Goal: Use online tool/utility

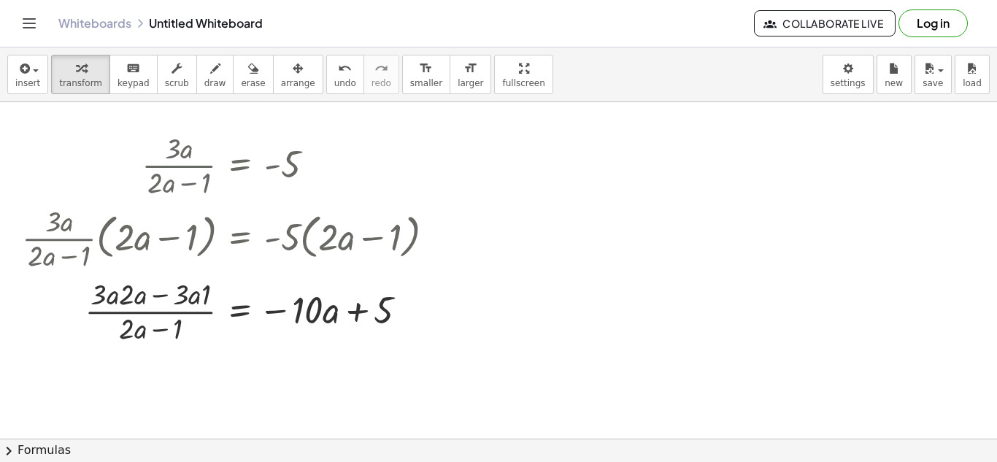
scroll to position [99, 0]
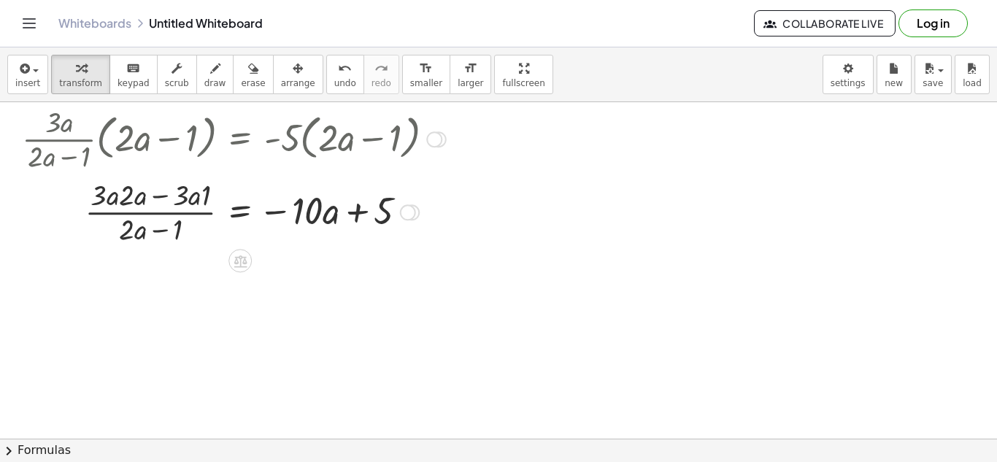
click at [178, 141] on div at bounding box center [234, 137] width 439 height 73
click at [78, 157] on div at bounding box center [234, 137] width 439 height 73
click at [161, 196] on div at bounding box center [234, 211] width 439 height 73
click at [155, 226] on div at bounding box center [234, 211] width 439 height 73
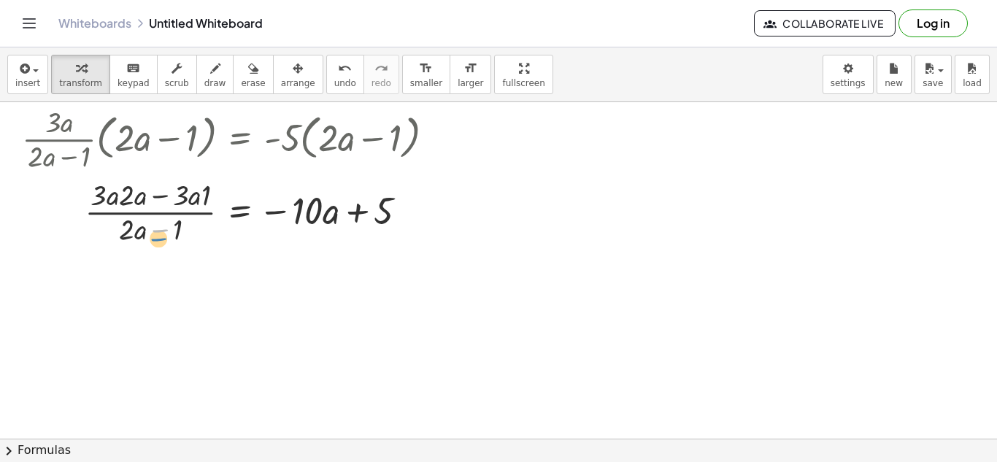
drag, startPoint x: 157, startPoint y: 233, endPoint x: 147, endPoint y: 234, distance: 10.2
click at [147, 234] on div at bounding box center [234, 211] width 439 height 73
drag, startPoint x: 145, startPoint y: 231, endPoint x: 161, endPoint y: 231, distance: 15.4
click at [161, 231] on div at bounding box center [234, 211] width 439 height 73
drag, startPoint x: 164, startPoint y: 231, endPoint x: 413, endPoint y: 219, distance: 249.3
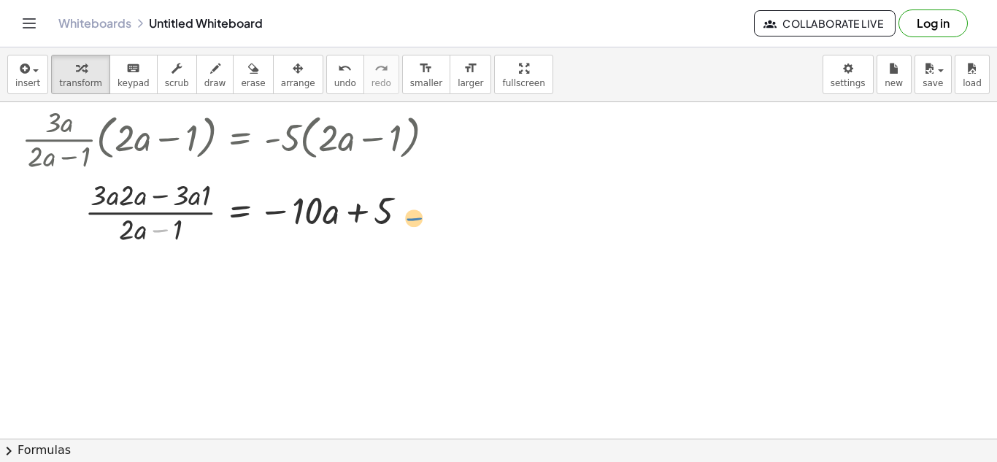
click at [413, 219] on div at bounding box center [234, 211] width 439 height 73
click at [435, 137] on div at bounding box center [434, 139] width 16 height 16
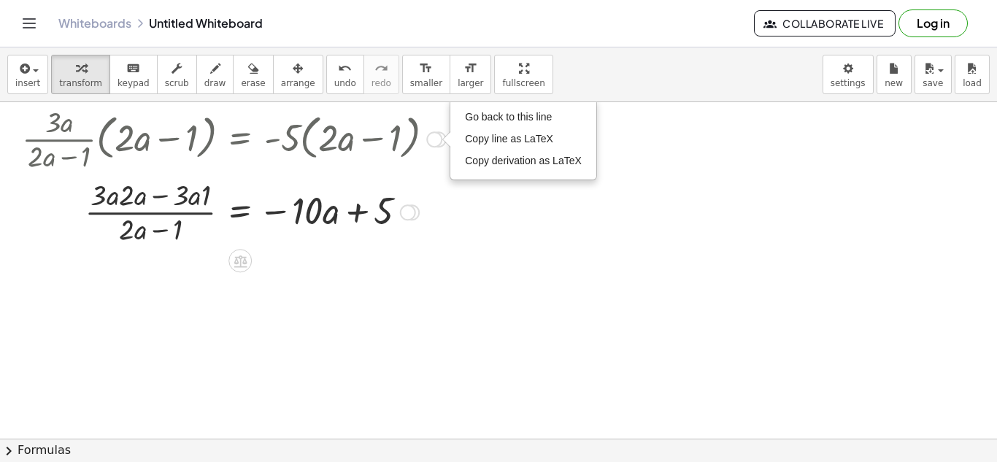
click at [410, 212] on div at bounding box center [408, 212] width 16 height 16
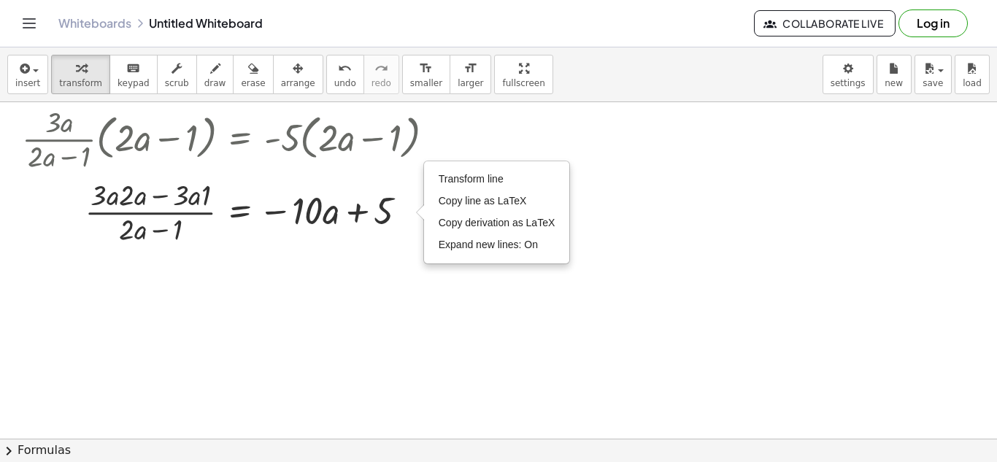
click at [353, 296] on div at bounding box center [498, 339] width 997 height 673
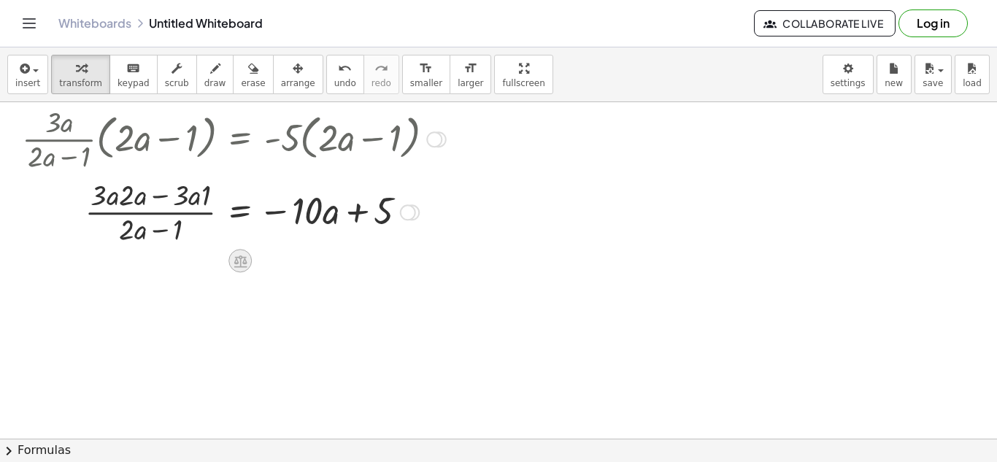
click at [240, 249] on div at bounding box center [240, 260] width 23 height 23
click at [213, 259] on span "−" at bounding box center [211, 261] width 9 height 21
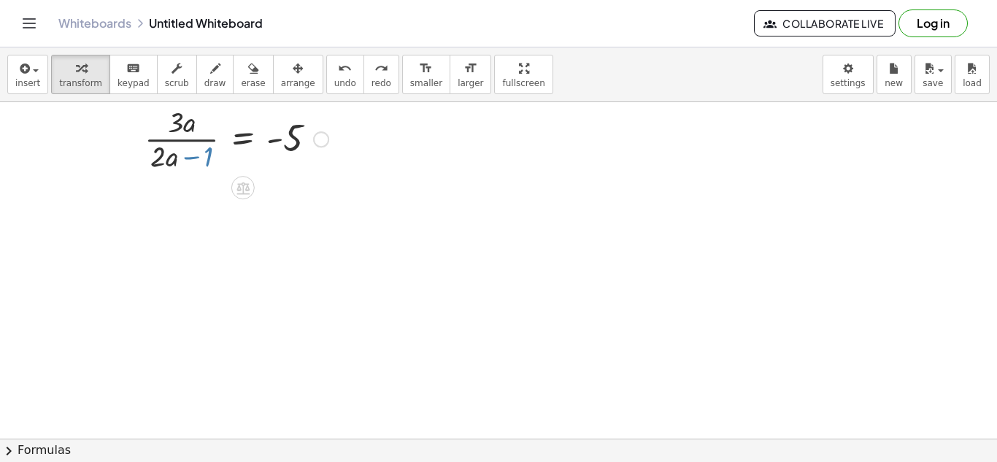
click at [344, 272] on div at bounding box center [498, 339] width 997 height 673
click at [170, 161] on div at bounding box center [236, 137] width 199 height 73
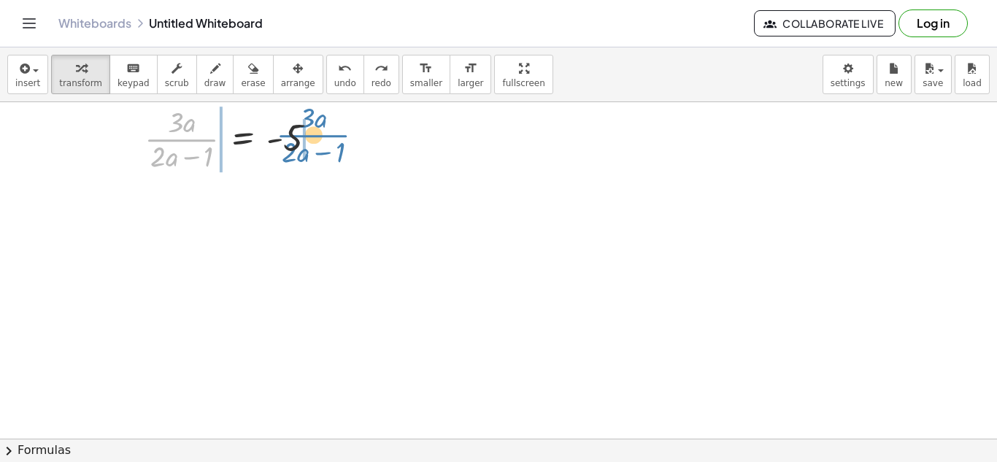
drag, startPoint x: 180, startPoint y: 142, endPoint x: 313, endPoint y: 139, distance: 132.9
click at [313, 139] on div at bounding box center [236, 137] width 199 height 73
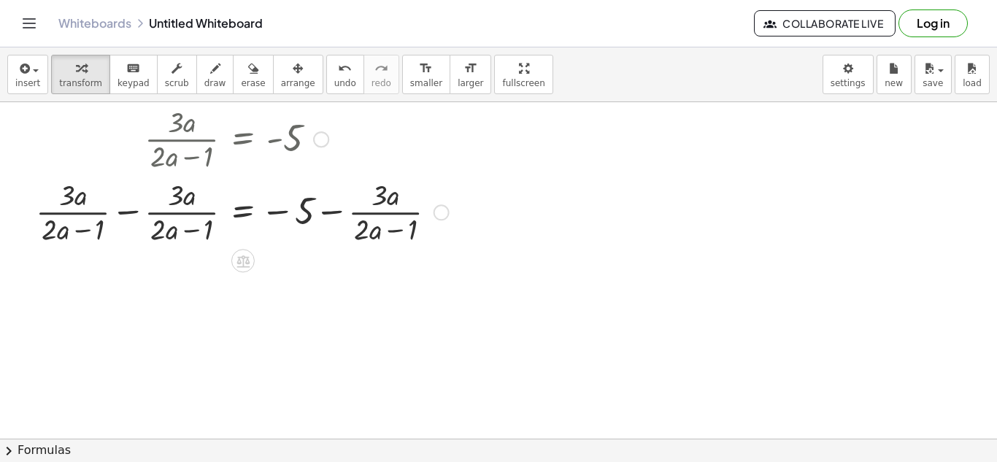
click at [126, 210] on div at bounding box center [242, 211] width 428 height 73
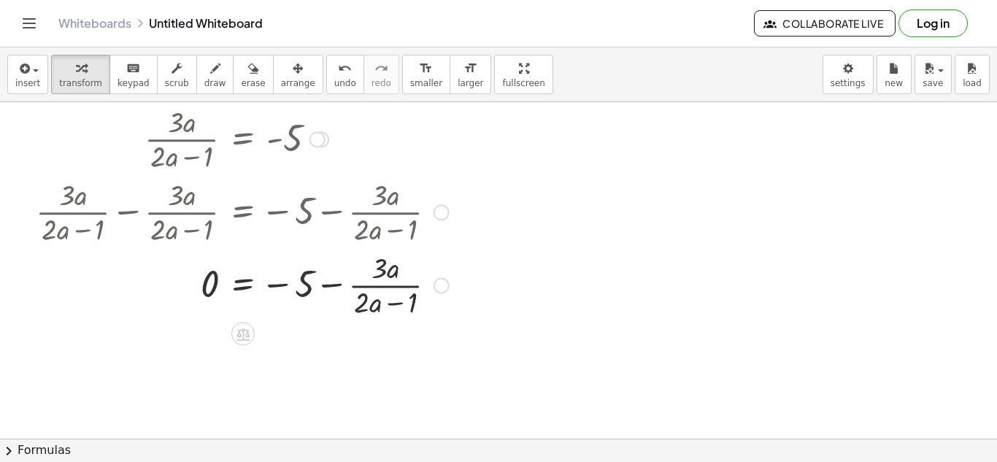
click at [332, 286] on div at bounding box center [242, 284] width 428 height 73
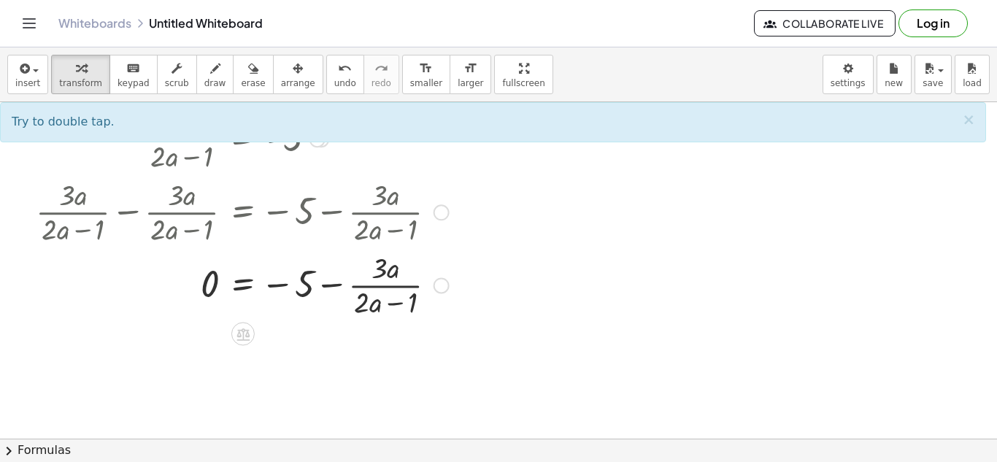
click at [337, 284] on div at bounding box center [242, 284] width 428 height 73
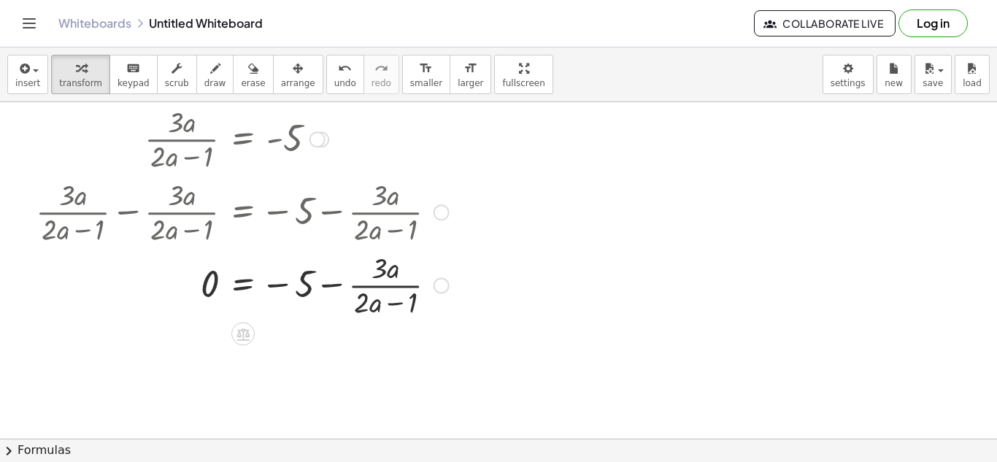
click at [337, 284] on div at bounding box center [242, 284] width 428 height 73
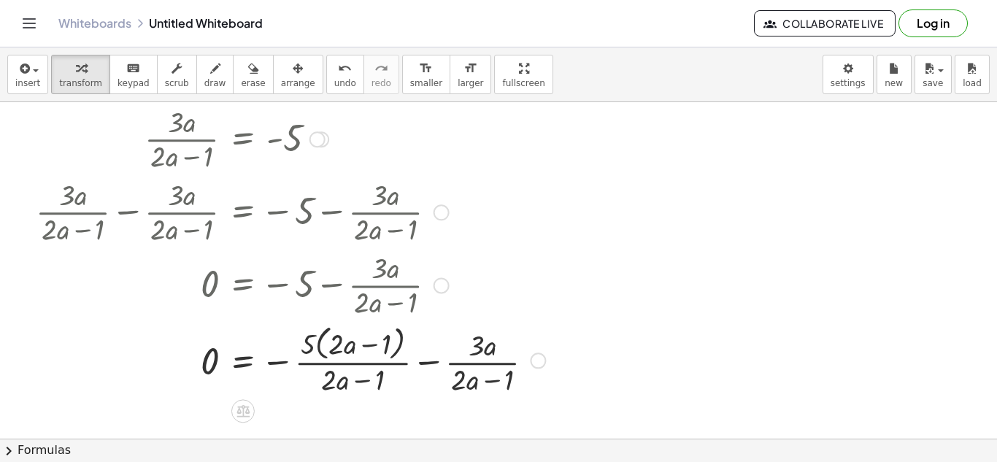
click at [428, 361] on div at bounding box center [290, 359] width 524 height 77
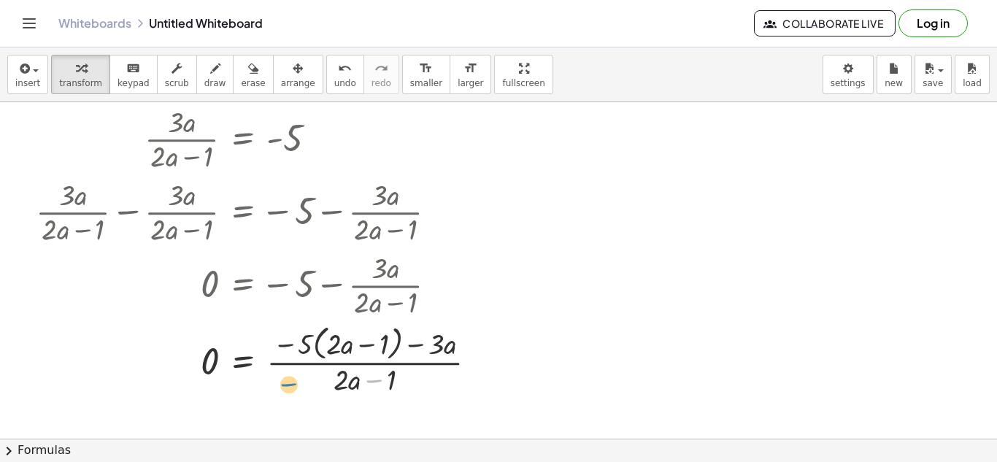
drag, startPoint x: 373, startPoint y: 382, endPoint x: 291, endPoint y: 387, distance: 82.7
click at [291, 387] on div at bounding box center [261, 359] width 467 height 77
drag, startPoint x: 327, startPoint y: 386, endPoint x: 315, endPoint y: 386, distance: 12.4
click at [315, 386] on div at bounding box center [261, 359] width 467 height 77
drag, startPoint x: 391, startPoint y: 380, endPoint x: 196, endPoint y: 364, distance: 194.9
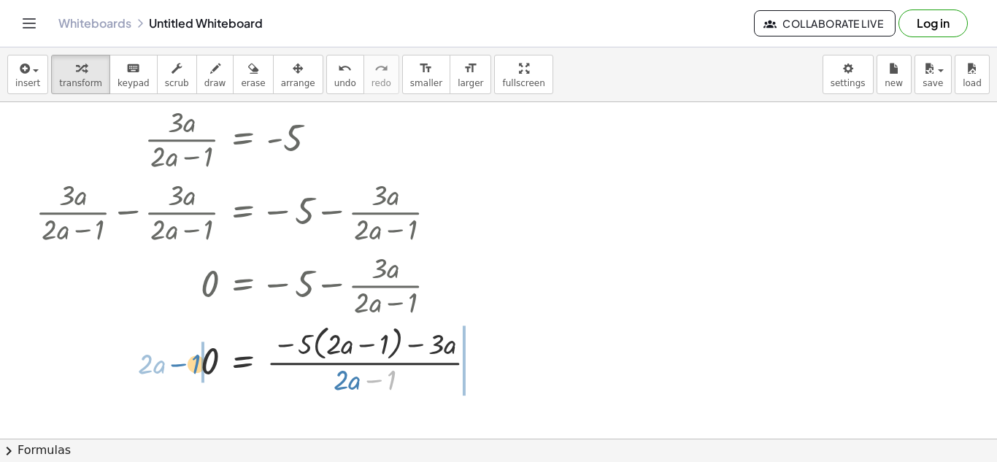
click at [196, 364] on div at bounding box center [261, 359] width 467 height 77
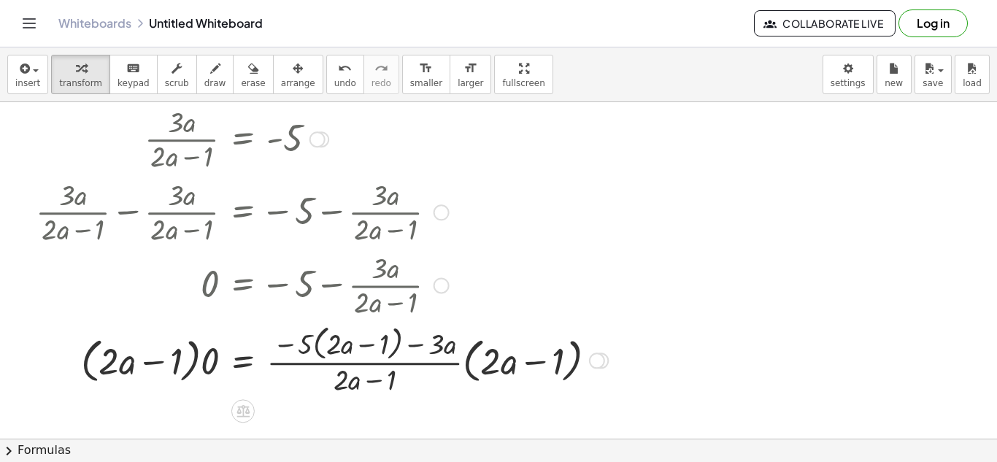
click at [464, 361] on div at bounding box center [321, 359] width 587 height 77
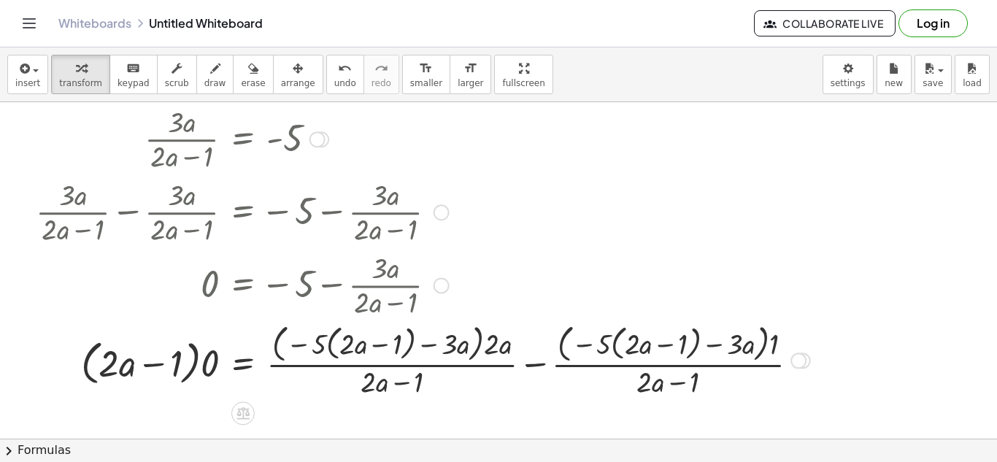
click at [192, 359] on div at bounding box center [422, 359] width 789 height 81
click at [207, 364] on div at bounding box center [422, 359] width 789 height 81
click at [538, 362] on div at bounding box center [422, 359] width 789 height 81
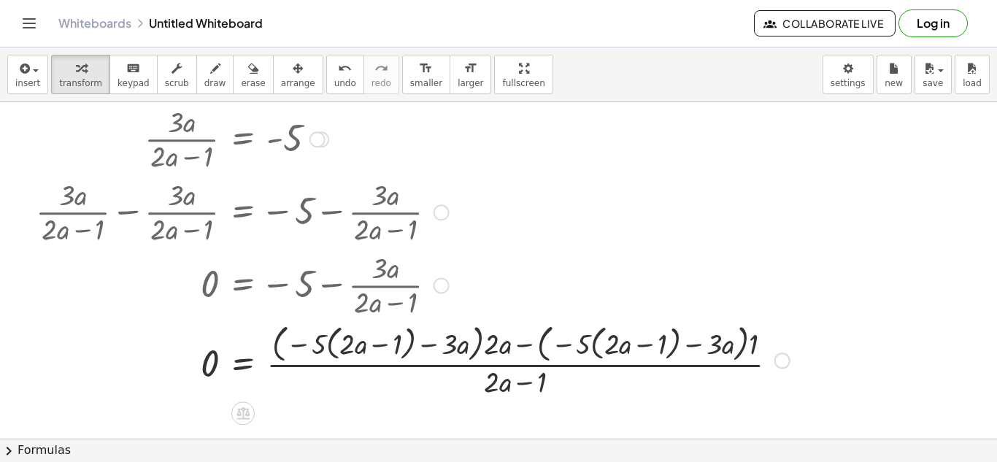
click at [564, 350] on div at bounding box center [412, 359] width 769 height 81
